Goal: Navigation & Orientation: Find specific page/section

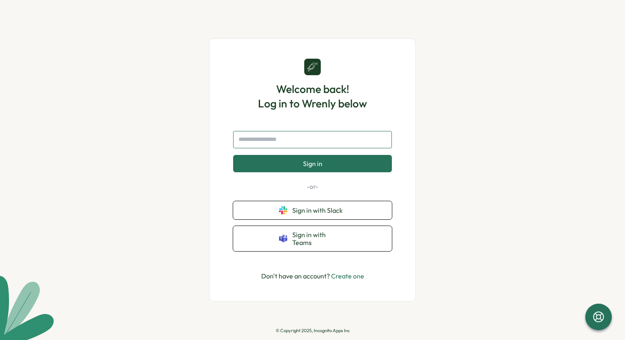
click at [267, 144] on input "text" at bounding box center [312, 139] width 159 height 17
click at [297, 207] on button "Sign in with Slack" at bounding box center [312, 210] width 159 height 18
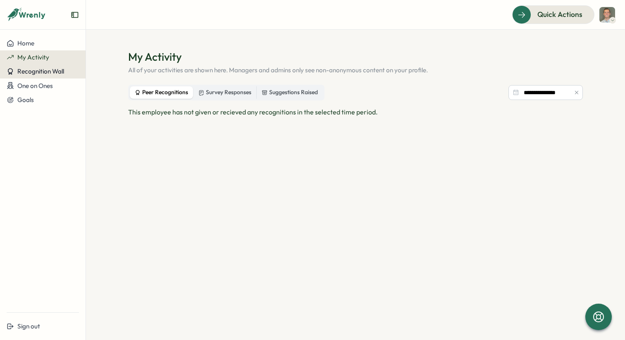
click at [37, 74] on span "Recognition Wall" at bounding box center [40, 71] width 47 height 8
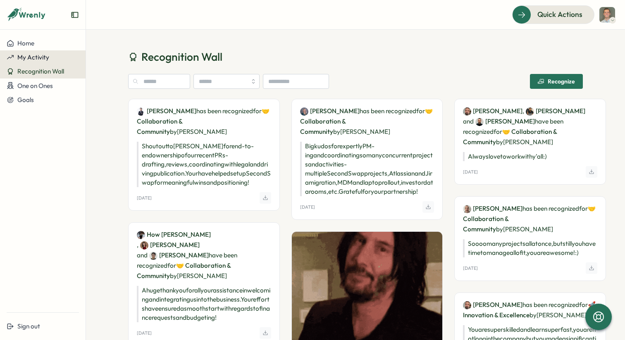
click at [38, 58] on span "My Activity" at bounding box center [33, 57] width 32 height 8
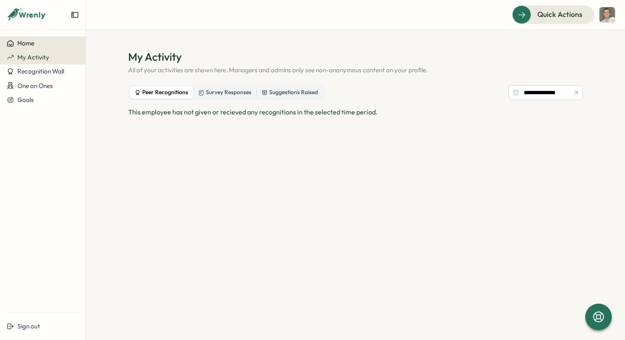
click at [18, 48] on button "Home" at bounding box center [43, 43] width 86 height 14
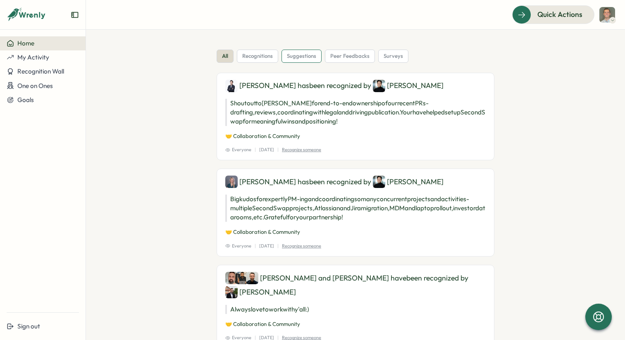
click at [303, 57] on span "suggestions" at bounding box center [301, 55] width 29 height 7
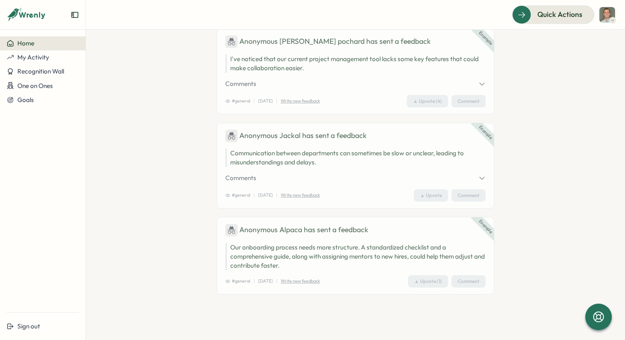
scroll to position [55, 0]
click at [443, 231] on div "Anonymous Alpaca has sent a feedback" at bounding box center [355, 230] width 260 height 12
click at [477, 219] on div "Example Anonymous Alpaca has sent a feedback Our onboarding process needs more …" at bounding box center [355, 255] width 278 height 78
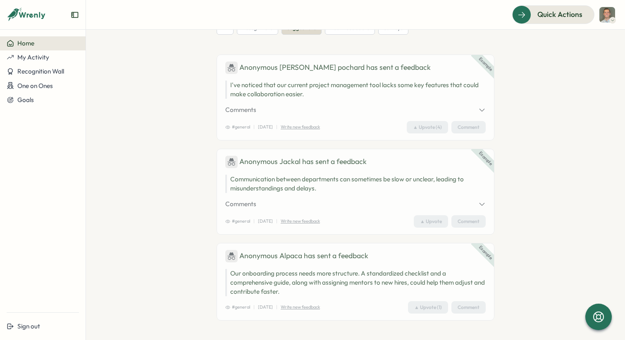
scroll to position [0, 0]
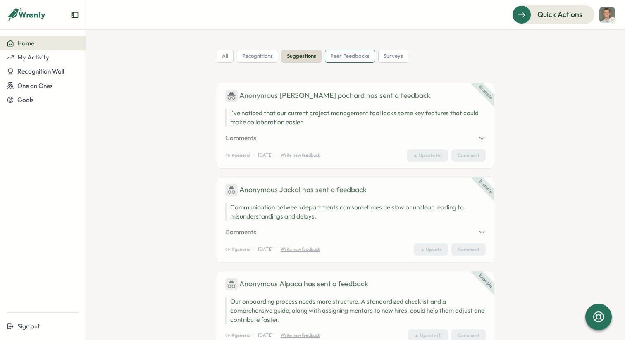
click at [348, 59] on span "peer feedbacks" at bounding box center [349, 55] width 39 height 7
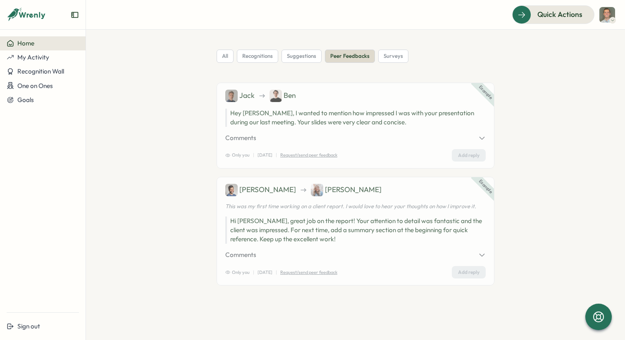
click at [249, 49] on section "all recognitions suggestions peer feedbacks surveys Example [PERSON_NAME] Hey […" at bounding box center [355, 185] width 539 height 310
click at [248, 56] on span "recognitions" at bounding box center [257, 55] width 31 height 7
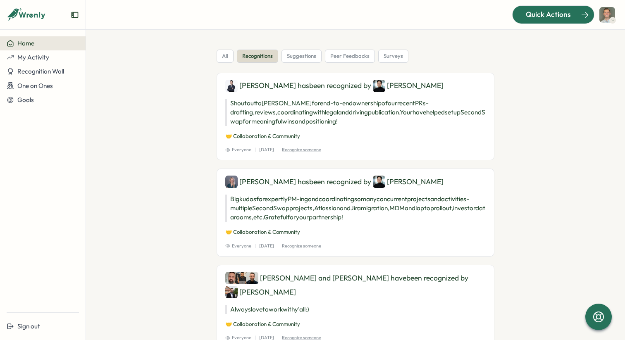
click at [529, 15] on span "Quick Actions" at bounding box center [548, 14] width 45 height 11
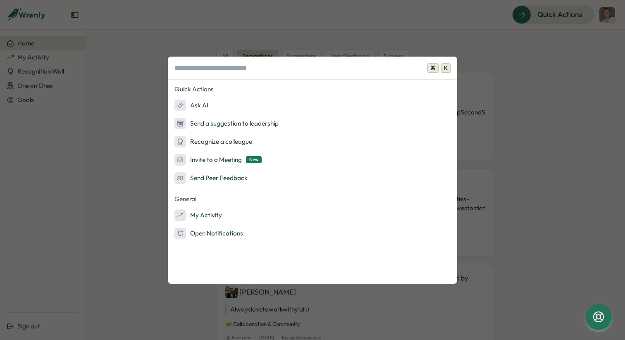
click at [528, 70] on div "⌘ K Quick Actions Ask AI Send a suggestion to leadership Recognize a colleague …" at bounding box center [312, 170] width 625 height 340
